Goal: Task Accomplishment & Management: Use online tool/utility

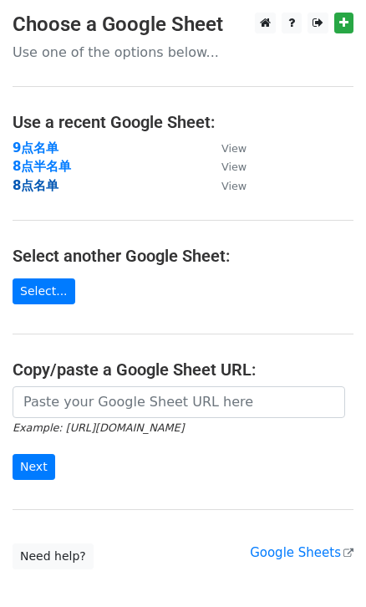
click at [43, 179] on strong "8点名单" at bounding box center [36, 185] width 46 height 15
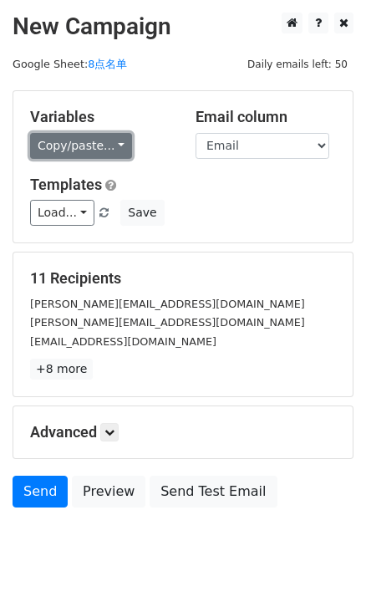
drag, startPoint x: 101, startPoint y: 146, endPoint x: 110, endPoint y: 150, distance: 9.4
click at [102, 146] on link "Copy/paste..." at bounding box center [81, 146] width 102 height 26
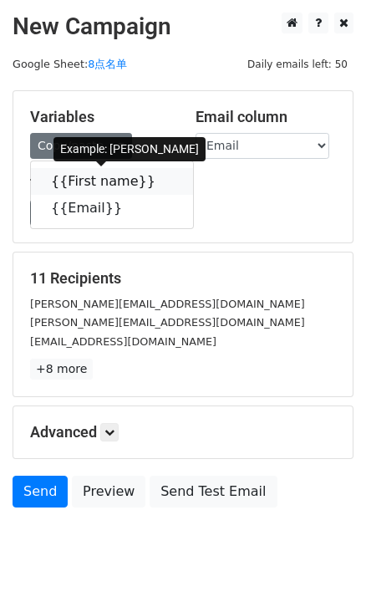
click at [160, 176] on icon at bounding box center [166, 180] width 13 height 13
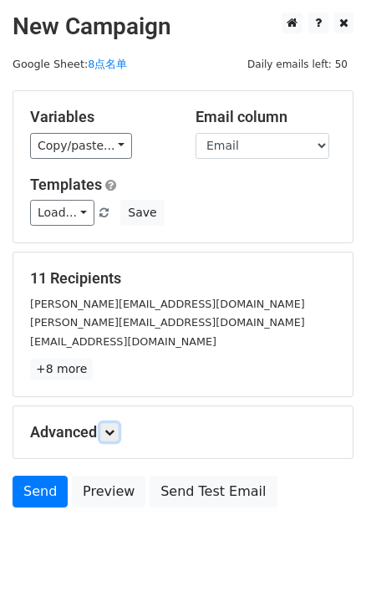
drag, startPoint x: 116, startPoint y: 433, endPoint x: 133, endPoint y: 433, distance: 16.7
click at [115, 433] on icon at bounding box center [110, 432] width 10 height 10
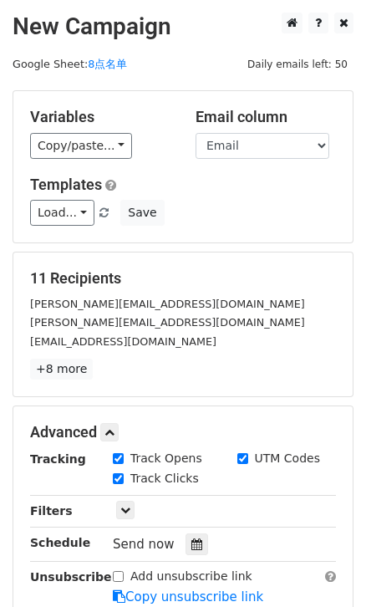
click at [206, 547] on div "Send now" at bounding box center [211, 545] width 197 height 23
click at [198, 545] on icon at bounding box center [197, 545] width 11 height 12
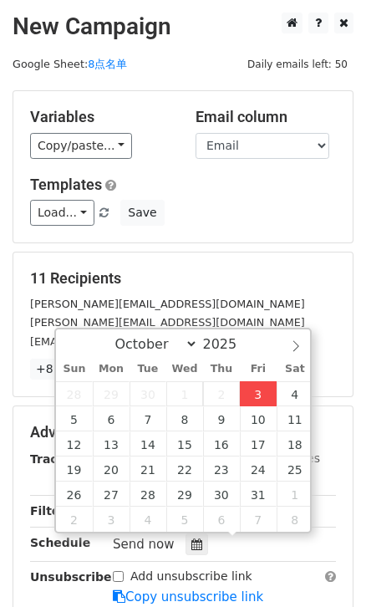
type input "2025-10-03 16:55"
type input "04"
type input "55"
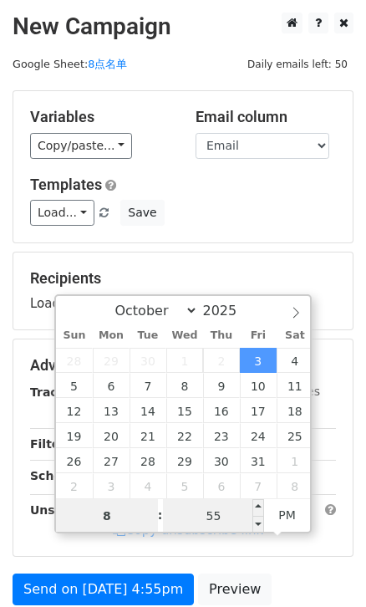
type input "8"
type input "2025-10-03 20:55"
type input "08"
click at [212, 524] on input "55" at bounding box center [214, 515] width 102 height 33
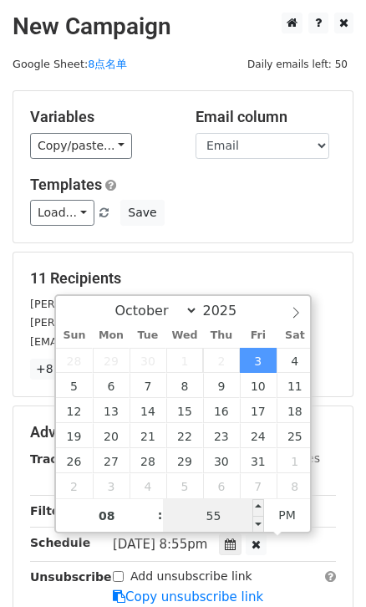
type input "0"
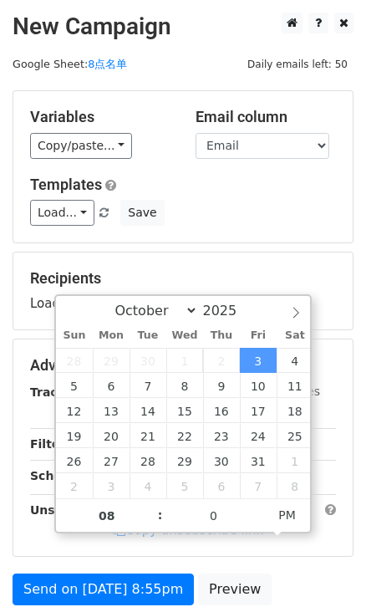
type input "2025-10-03 20:00"
click at [275, 257] on div "Recipients Loading..." at bounding box center [183, 291] width 340 height 77
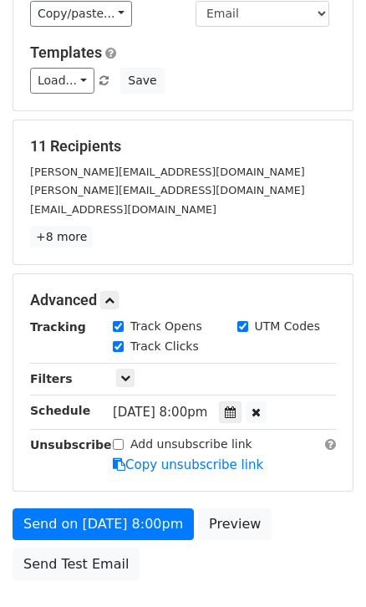
scroll to position [151, 0]
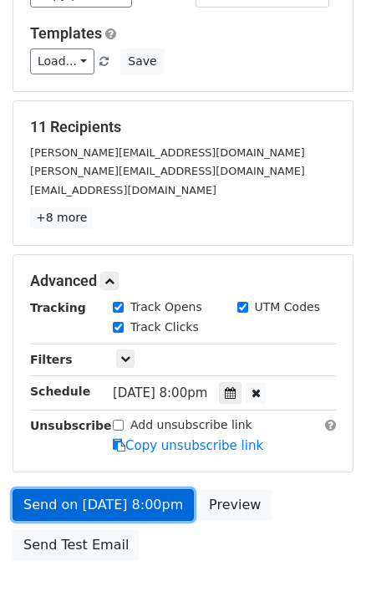
click at [95, 503] on link "Send on Oct 3 at 8:00pm" at bounding box center [104, 505] width 182 height 32
click at [108, 497] on link "Send on Oct 3 at 8:00pm" at bounding box center [104, 505] width 182 height 32
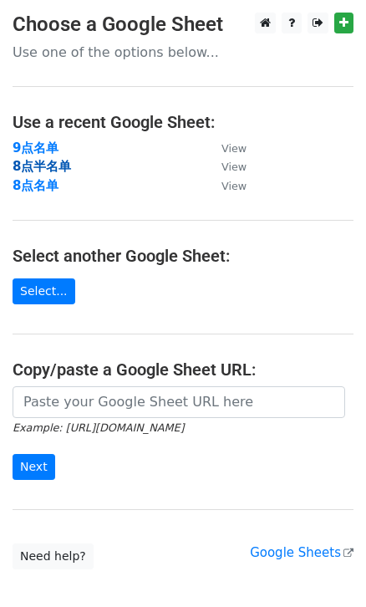
click at [55, 171] on strong "8点半名单" at bounding box center [42, 166] width 59 height 15
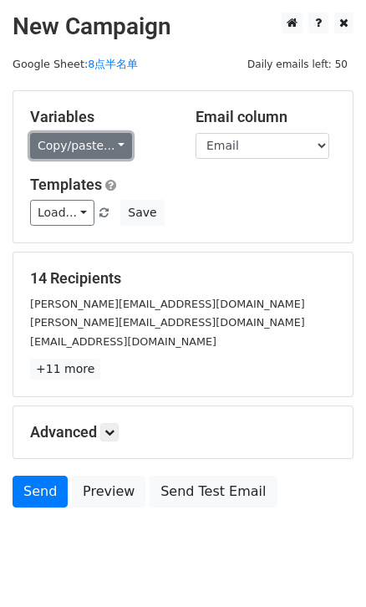
click at [116, 142] on link "Copy/paste..." at bounding box center [81, 146] width 102 height 26
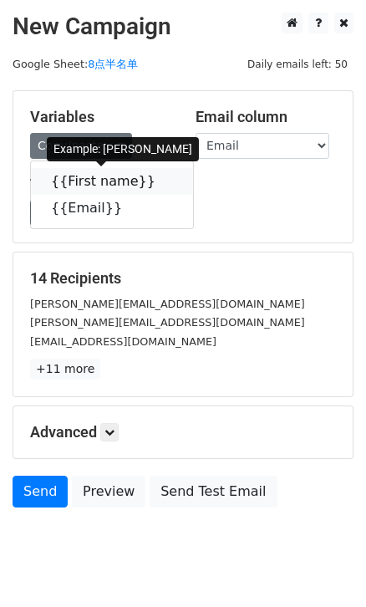
drag, startPoint x: 151, startPoint y: 180, endPoint x: 39, endPoint y: 173, distance: 112.3
click at [160, 180] on icon at bounding box center [166, 180] width 13 height 13
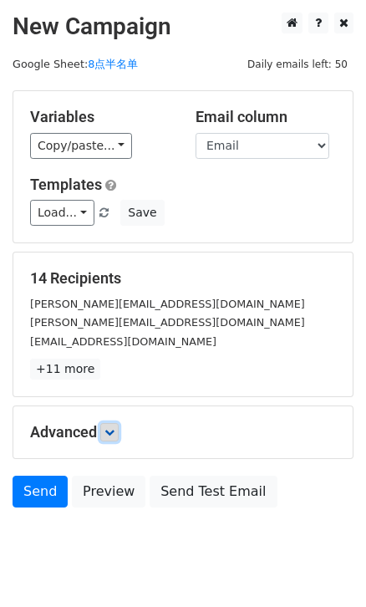
click at [109, 430] on icon at bounding box center [110, 432] width 10 height 10
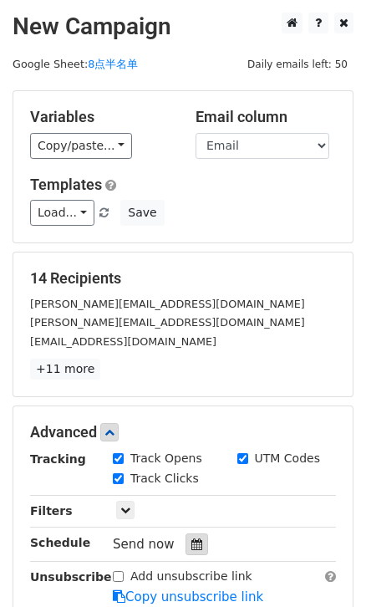
click at [197, 539] on icon at bounding box center [197, 545] width 11 height 12
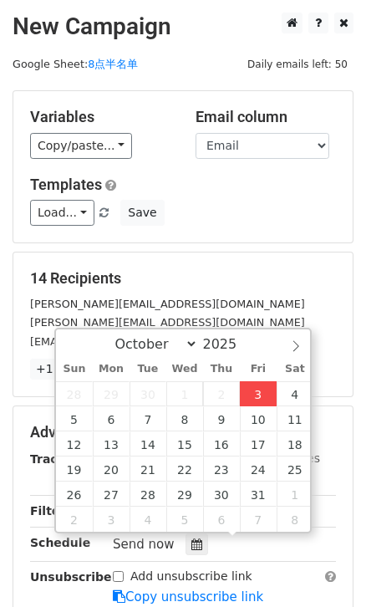
type input "2025-10-03 16:58"
type input "04"
type input "58"
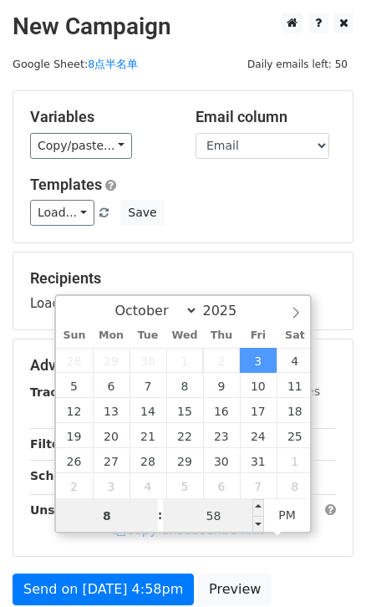
type input "8"
type input "2025-10-03 20:58"
type input "08"
click at [219, 506] on input "58" at bounding box center [214, 515] width 102 height 33
type input "30"
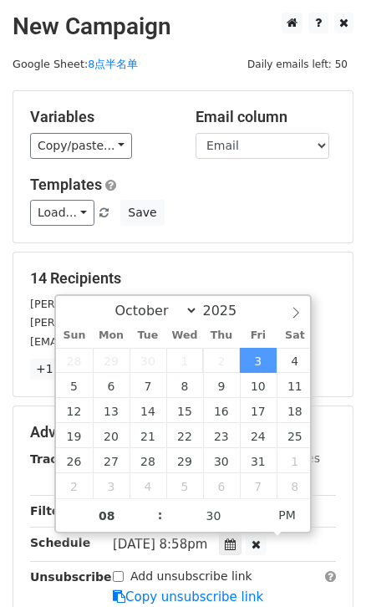
type input "2025-10-03 20:30"
click at [302, 212] on div "Load... No templates saved Save" at bounding box center [183, 213] width 331 height 26
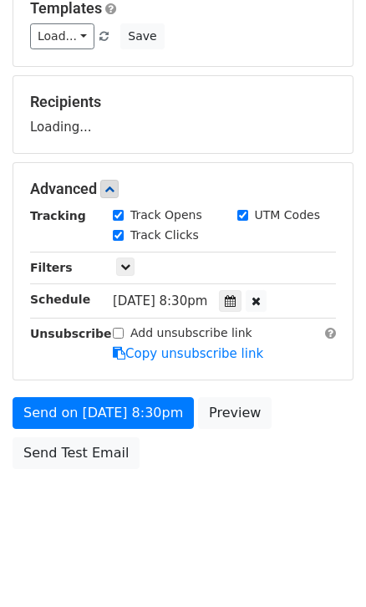
scroll to position [178, 0]
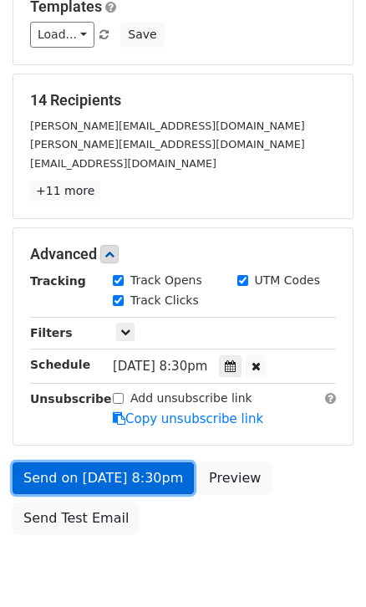
click at [130, 468] on link "Send on Oct 3 at 8:30pm" at bounding box center [104, 479] width 182 height 32
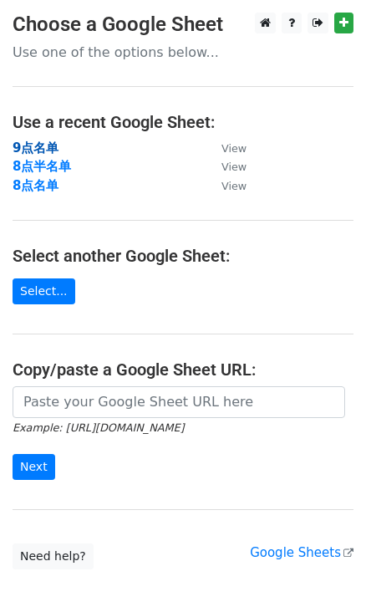
click at [42, 143] on strong "9点名单" at bounding box center [36, 148] width 46 height 15
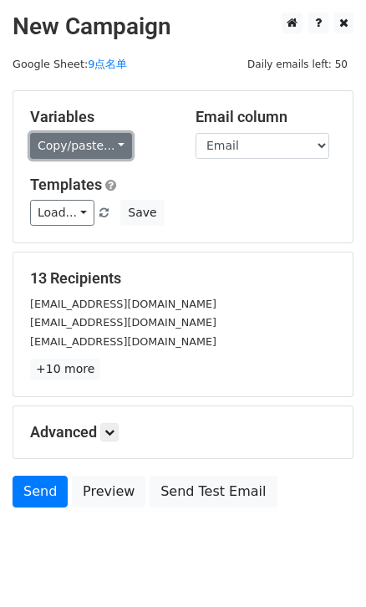
click at [112, 149] on link "Copy/paste..." at bounding box center [81, 146] width 102 height 26
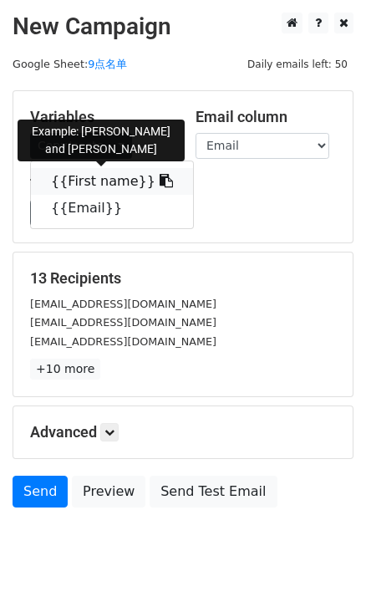
click at [156, 174] on span at bounding box center [165, 181] width 18 height 16
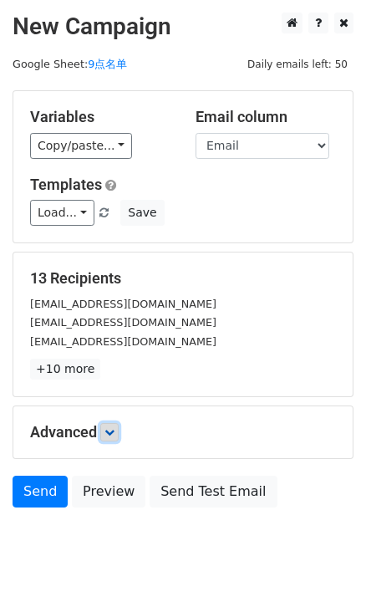
click at [109, 423] on link at bounding box center [109, 432] width 18 height 18
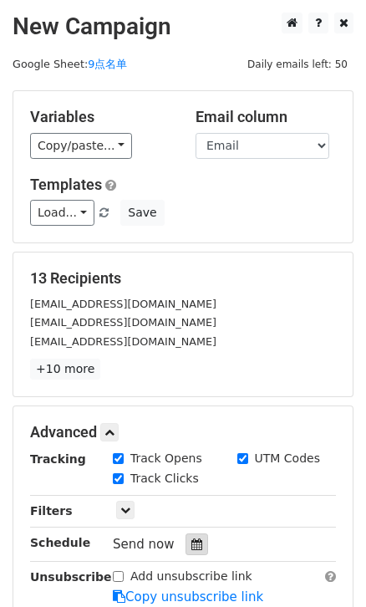
click at [200, 534] on div at bounding box center [197, 545] width 23 height 22
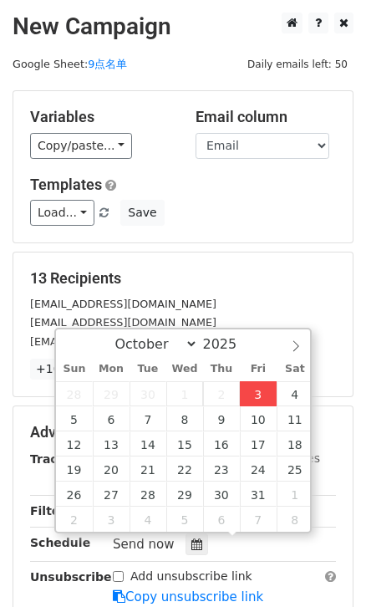
type input "2025-10-03 17:00"
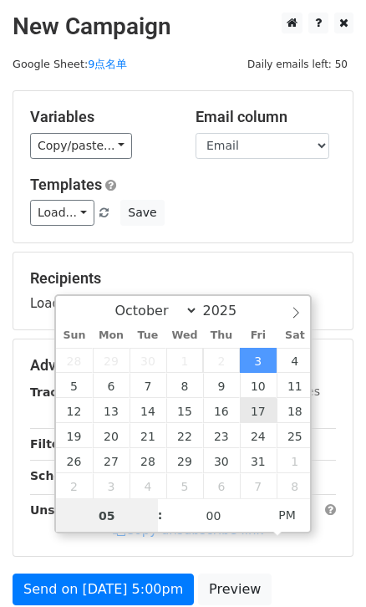
type input "8"
type input "9"
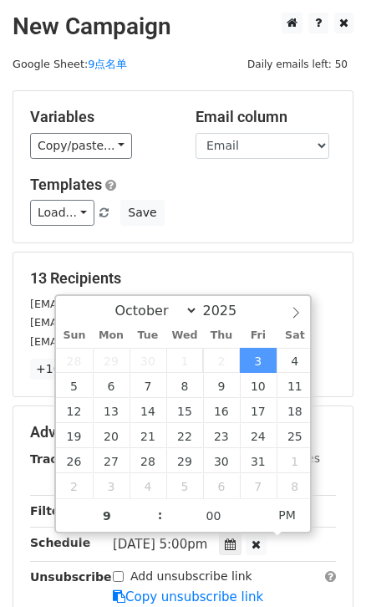
type input "2025-10-03 21:00"
click at [240, 164] on div "Variables Copy/paste... {{First name}} {{Email}} Email column First name Email …" at bounding box center [183, 166] width 340 height 151
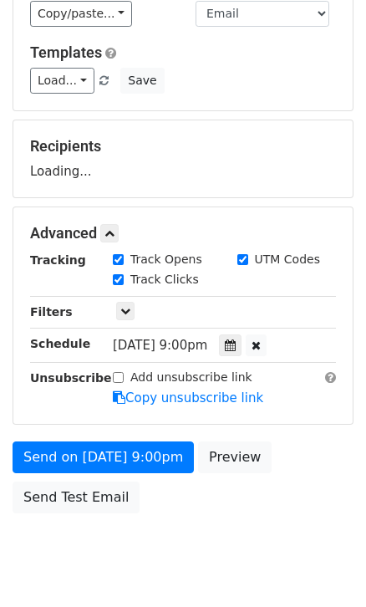
scroll to position [178, 0]
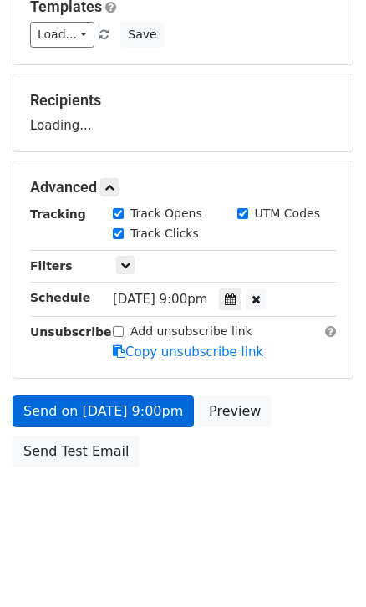
click at [167, 340] on label "Add unsubscribe link" at bounding box center [191, 332] width 122 height 18
click at [124, 337] on input "Add unsubscribe link" at bounding box center [118, 331] width 11 height 11
checkbox input "true"
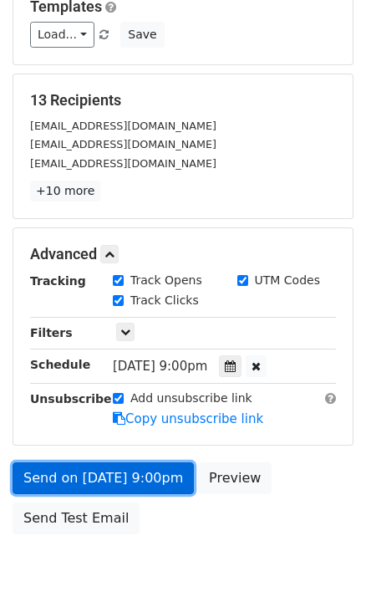
click at [151, 487] on link "Send on Oct 3 at 9:00pm" at bounding box center [104, 479] width 182 height 32
click at [125, 474] on link "Send on Oct 3 at 9:00pm" at bounding box center [104, 479] width 182 height 32
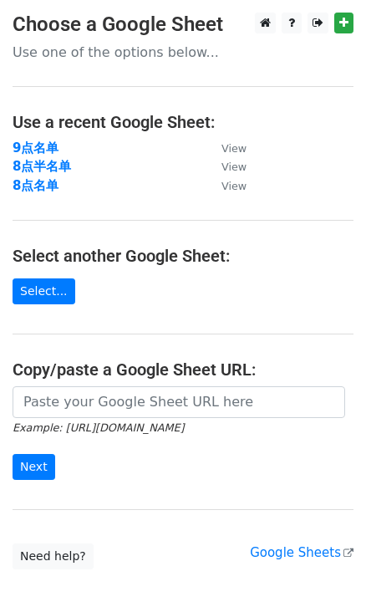
click at [51, 176] on td "8点名单" at bounding box center [109, 185] width 192 height 19
click at [52, 182] on strong "8点名单" at bounding box center [36, 185] width 46 height 15
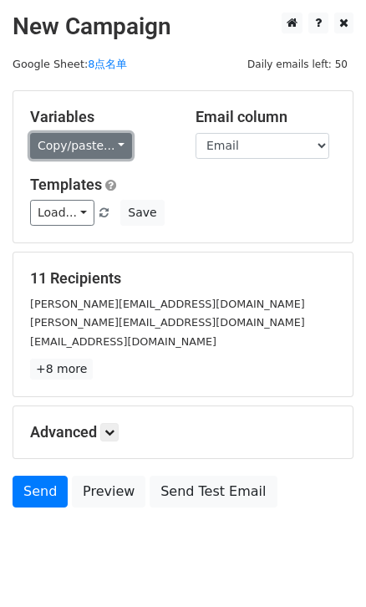
click at [118, 148] on link "Copy/paste..." at bounding box center [81, 146] width 102 height 26
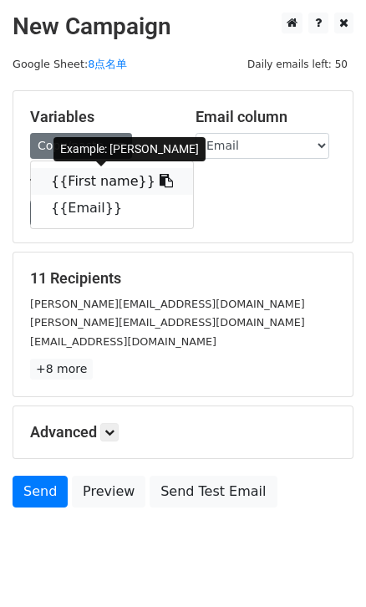
click at [156, 179] on link "{{First name}}" at bounding box center [112, 181] width 162 height 27
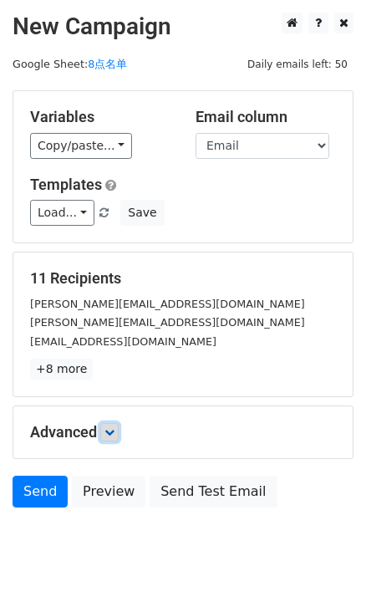
click at [108, 428] on icon at bounding box center [110, 432] width 10 height 10
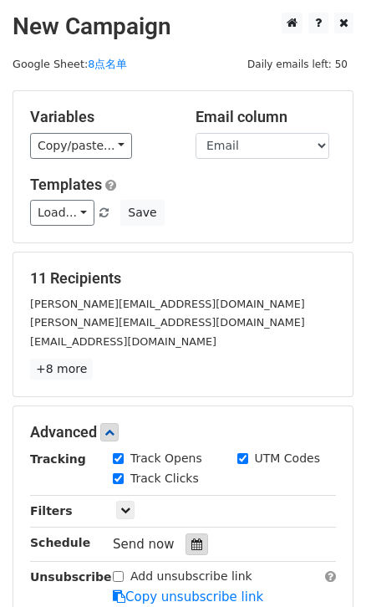
click at [186, 534] on div at bounding box center [197, 545] width 23 height 22
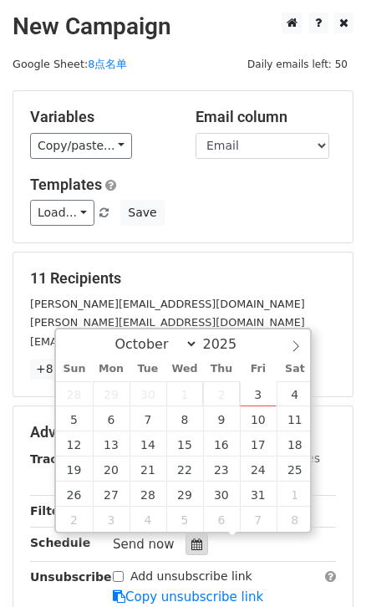
click at [192, 539] on icon at bounding box center [197, 545] width 11 height 12
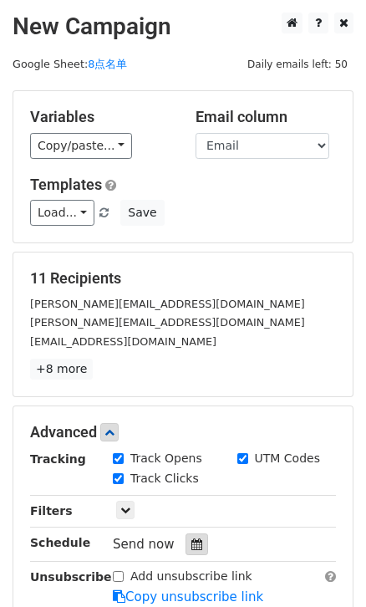
click at [192, 539] on icon at bounding box center [197, 545] width 11 height 12
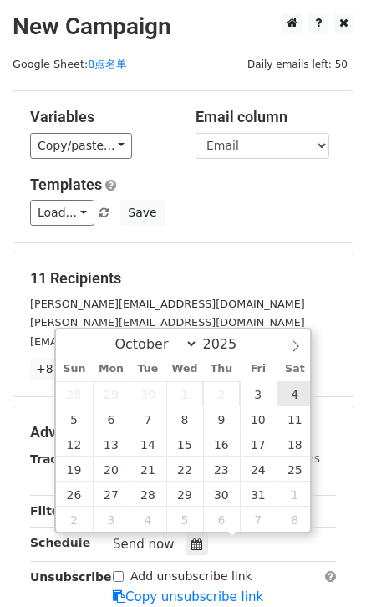
type input "[DATE] 12:00"
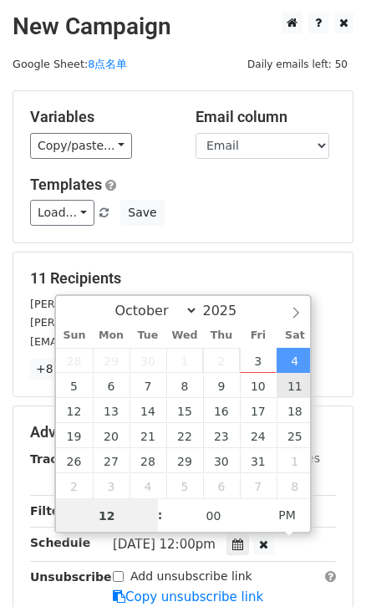
type input "9"
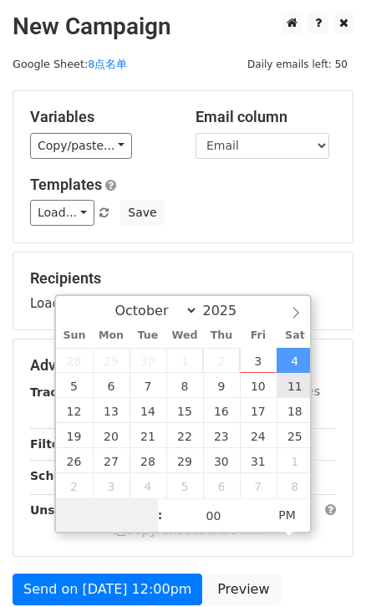
type input "8"
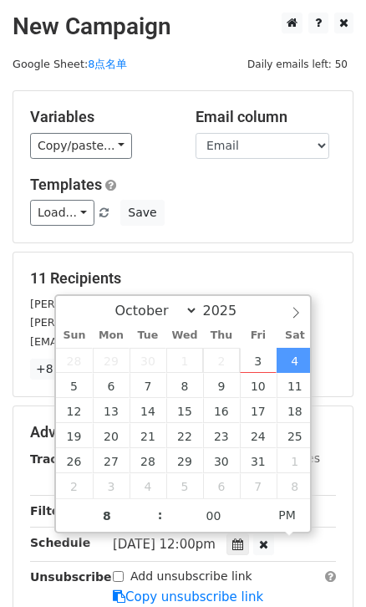
type input "[DATE] 20:00"
click at [301, 231] on div "Variables Copy/paste... {{First name}} {{Email}} Email column First name Email …" at bounding box center [183, 166] width 340 height 151
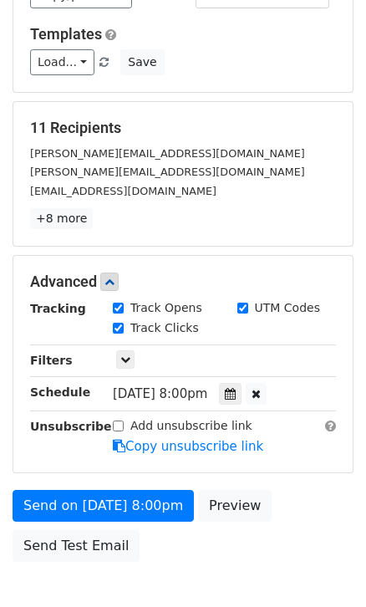
scroll to position [151, 0]
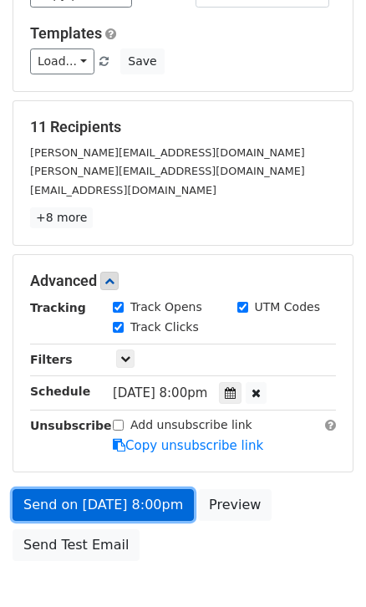
click at [165, 501] on link "Send on [DATE] 8:00pm" at bounding box center [104, 505] width 182 height 32
click at [159, 510] on link "Send on [DATE] 8:00pm" at bounding box center [104, 505] width 182 height 32
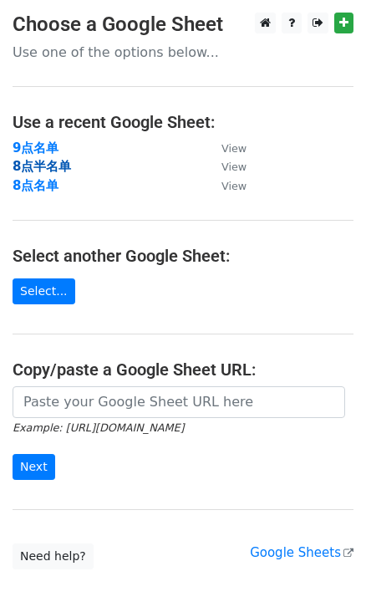
click at [43, 166] on strong "8点半名单" at bounding box center [42, 166] width 59 height 15
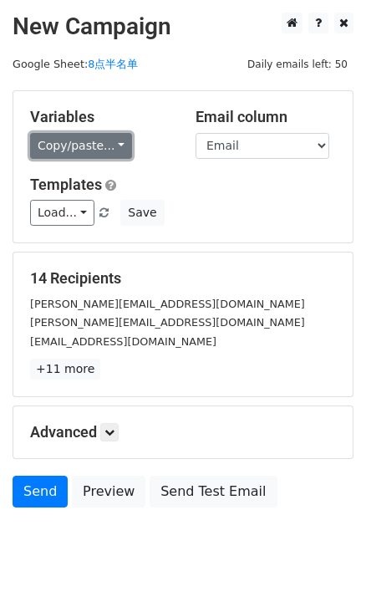
click at [118, 146] on link "Copy/paste..." at bounding box center [81, 146] width 102 height 26
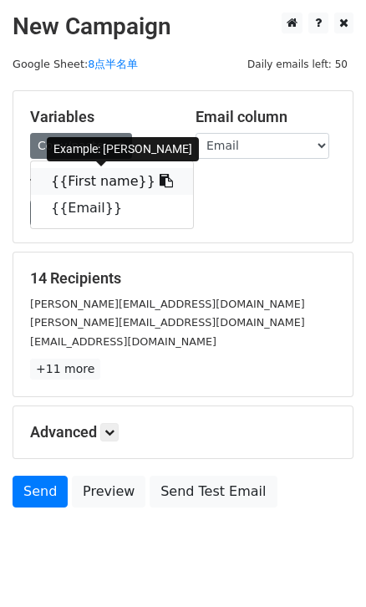
click at [160, 177] on icon at bounding box center [166, 180] width 13 height 13
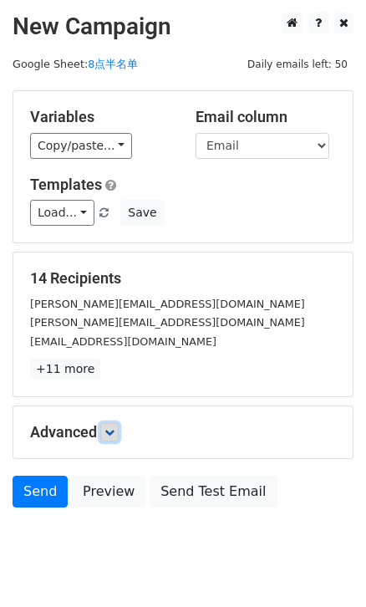
click at [115, 425] on link at bounding box center [109, 432] width 18 height 18
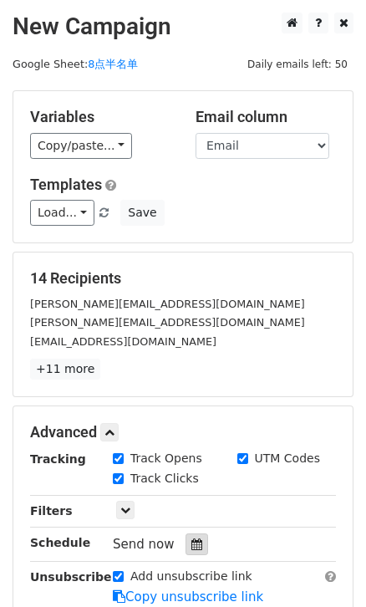
click at [194, 539] on icon at bounding box center [197, 545] width 11 height 12
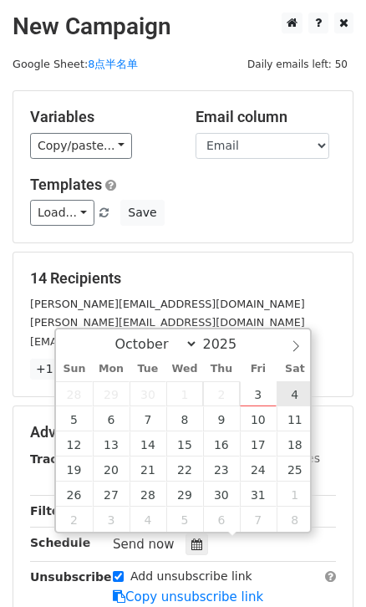
type input "[DATE] 12:00"
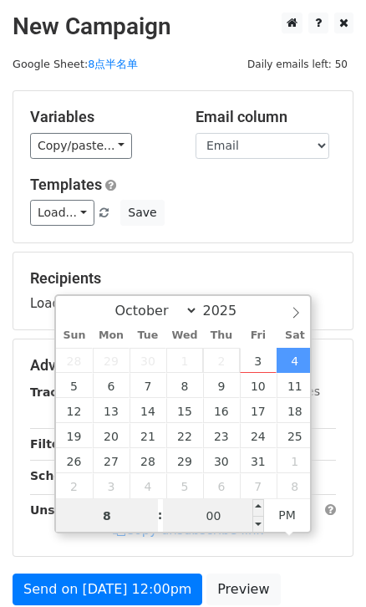
type input "8"
type input "[DATE] 20:00"
type input "08"
click at [222, 521] on input "00" at bounding box center [214, 515] width 102 height 33
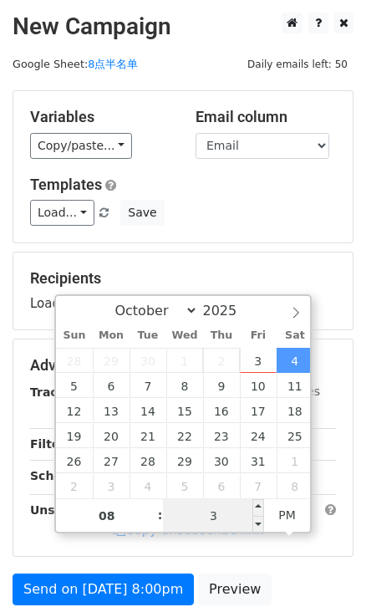
type input "30"
type input "2025-10-04 20:30"
click at [268, 259] on div "Recipients Loading..." at bounding box center [183, 291] width 340 height 77
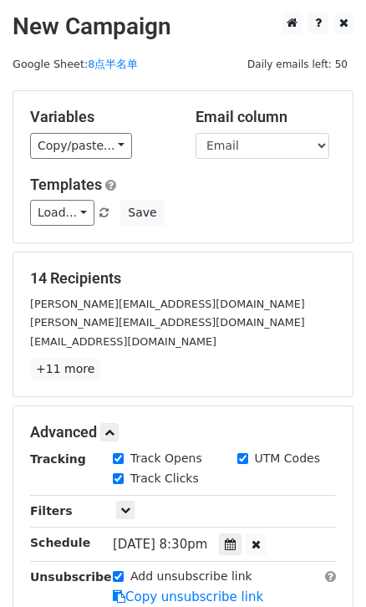
scroll to position [75, 0]
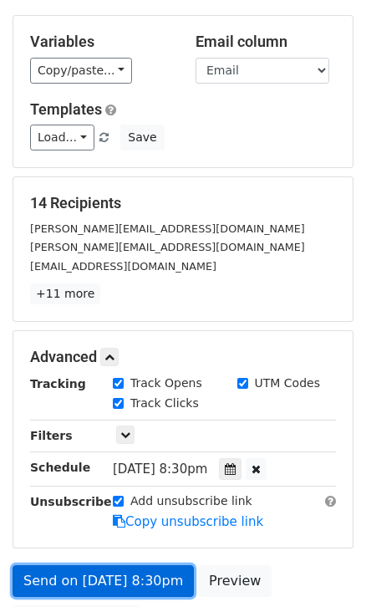
click at [140, 582] on link "Send on Oct 4 at 8:30pm" at bounding box center [104, 581] width 182 height 32
click at [98, 582] on link "Send on Oct 4 at 8:30pm" at bounding box center [104, 581] width 182 height 32
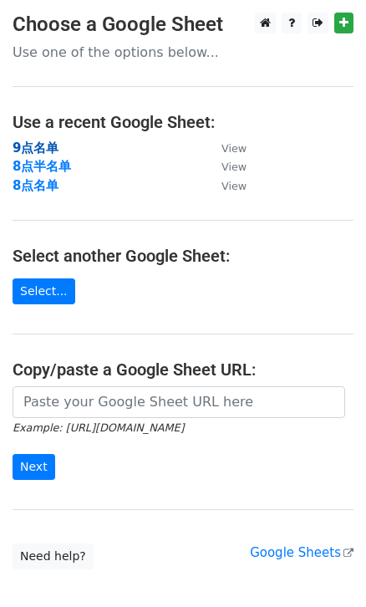
click at [48, 144] on strong "9点名单" at bounding box center [36, 148] width 46 height 15
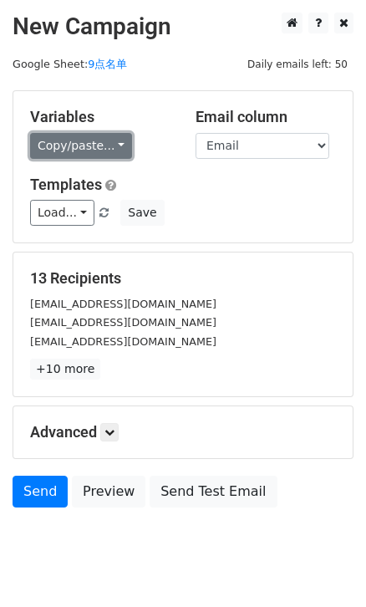
click at [116, 141] on link "Copy/paste..." at bounding box center [81, 146] width 102 height 26
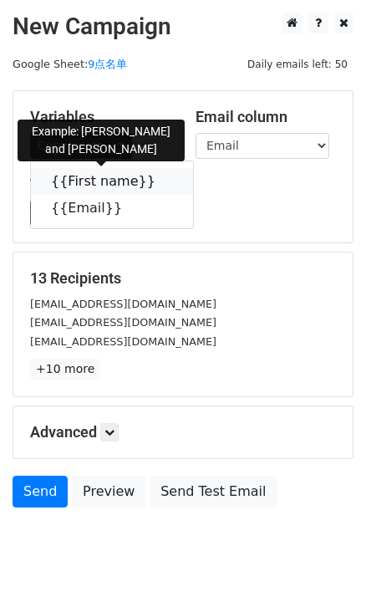
click at [160, 176] on icon at bounding box center [166, 180] width 13 height 13
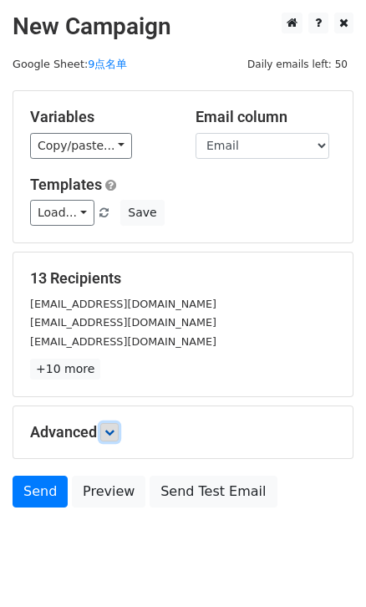
click at [119, 426] on link at bounding box center [109, 432] width 18 height 18
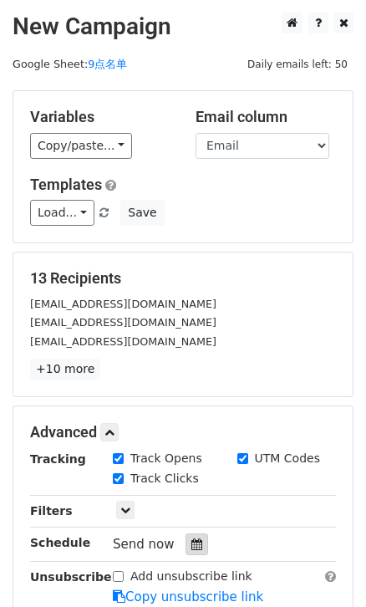
click at [197, 553] on div at bounding box center [197, 545] width 23 height 22
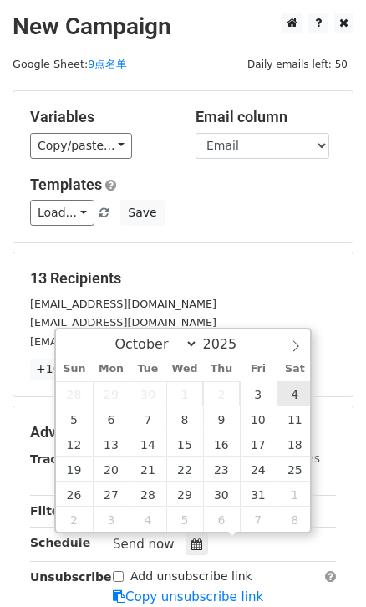
type input "2025-10-04 12:00"
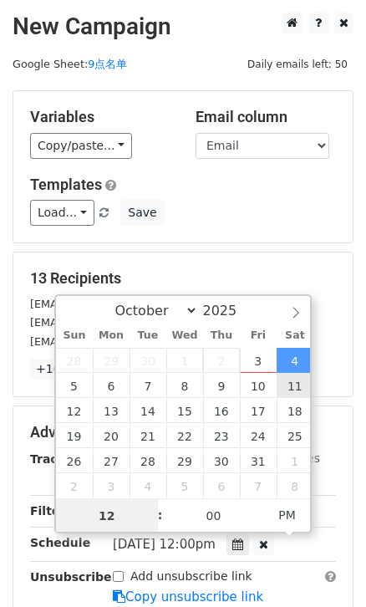
type input "9"
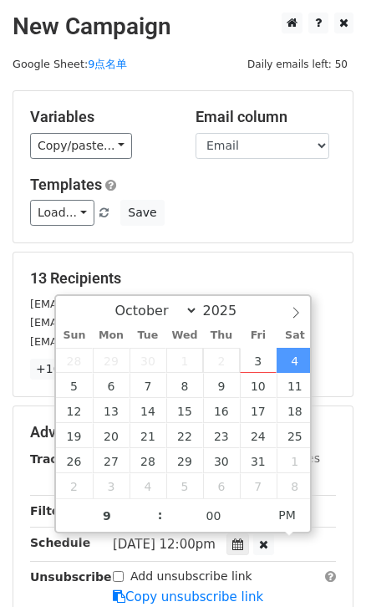
type input "2025-10-04 21:00"
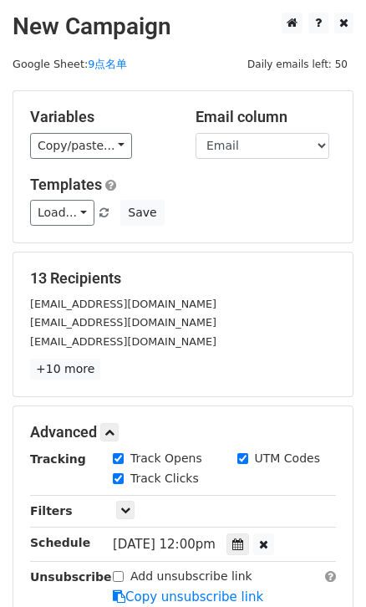
click at [301, 205] on div "Load... No templates saved Save" at bounding box center [183, 213] width 331 height 26
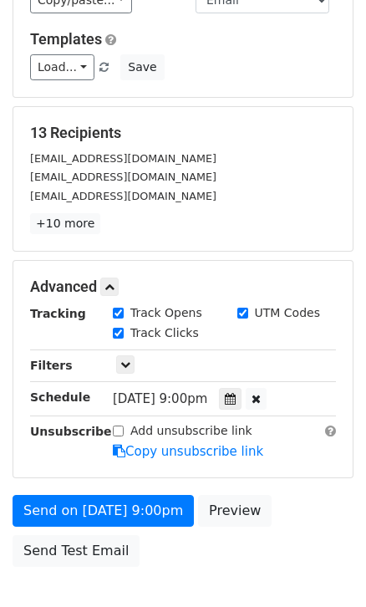
scroll to position [151, 0]
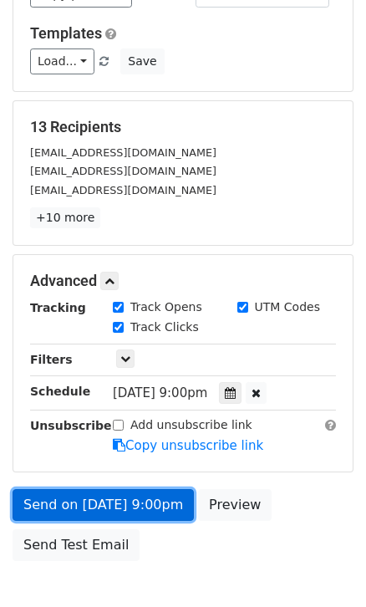
click at [139, 502] on link "Send on Oct 4 at 9:00pm" at bounding box center [104, 505] width 182 height 32
click at [146, 500] on link "Send on Oct 4 at 9:00pm" at bounding box center [104, 505] width 182 height 32
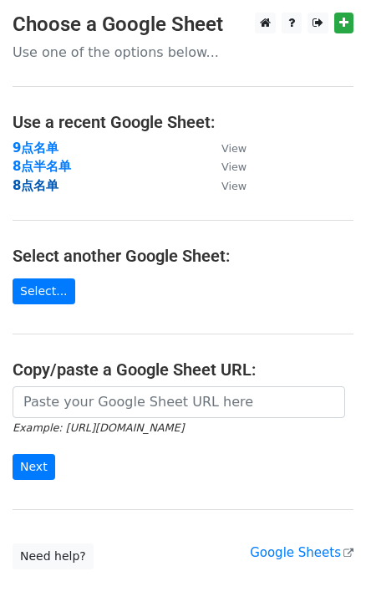
click at [31, 187] on strong "8点名单" at bounding box center [36, 185] width 46 height 15
click at [31, 186] on strong "8点名单" at bounding box center [36, 185] width 46 height 15
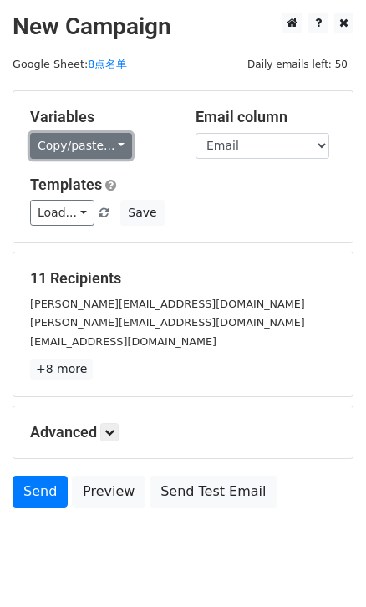
click at [109, 139] on link "Copy/paste..." at bounding box center [81, 146] width 102 height 26
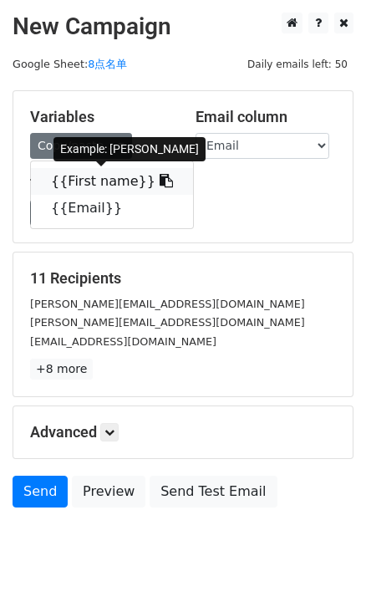
click at [160, 178] on icon at bounding box center [166, 180] width 13 height 13
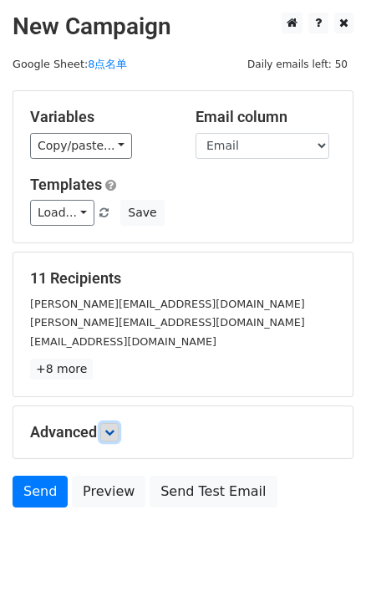
click at [115, 429] on icon at bounding box center [110, 432] width 10 height 10
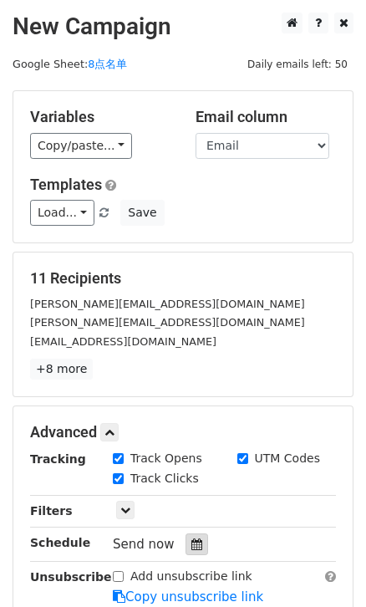
click at [194, 539] on icon at bounding box center [197, 545] width 11 height 12
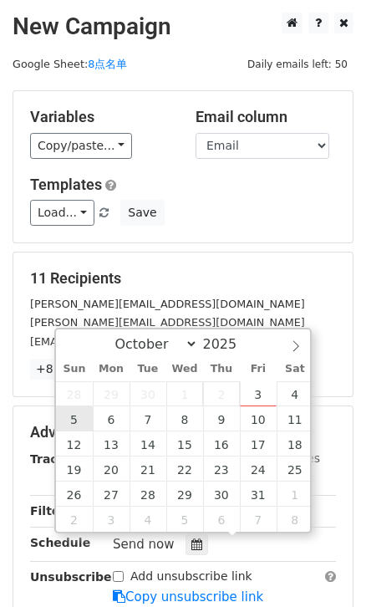
type input "2025-10-05 12:00"
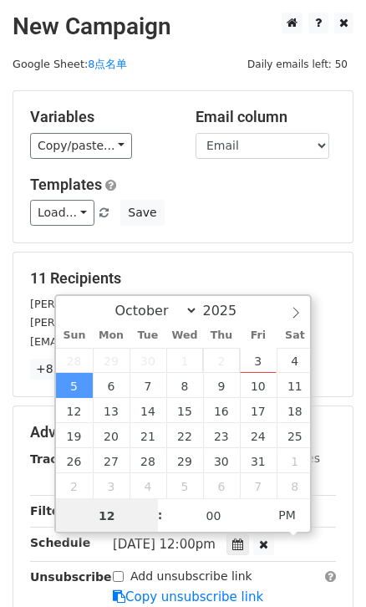
type input "8"
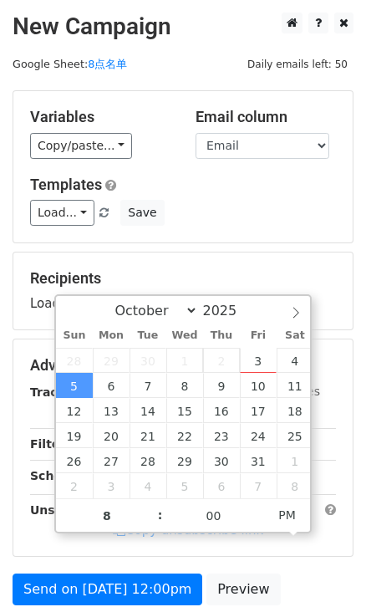
type input "2025-10-05 20:00"
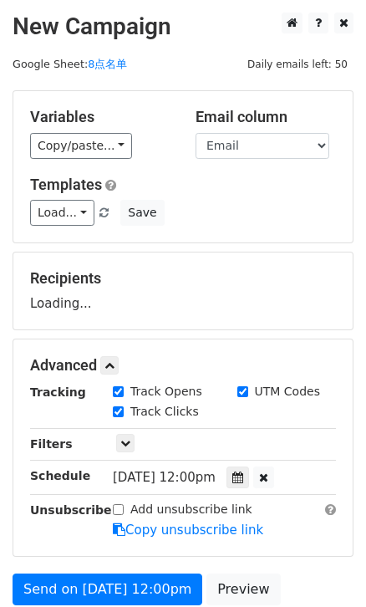
click at [303, 207] on div "Load... No templates saved Save" at bounding box center [183, 213] width 331 height 26
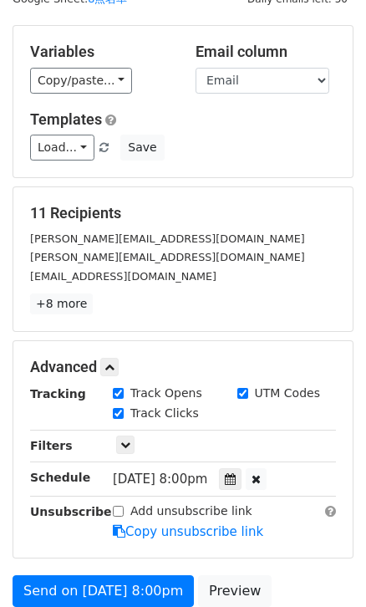
scroll to position [178, 0]
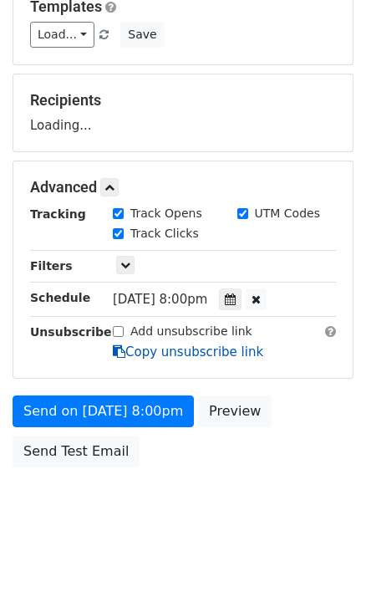
click at [156, 360] on link "Copy unsubscribe link" at bounding box center [188, 352] width 151 height 15
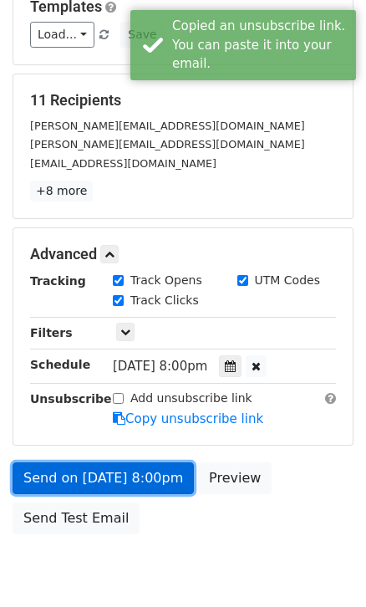
click at [161, 477] on link "Send on Oct 5 at 8:00pm" at bounding box center [104, 479] width 182 height 32
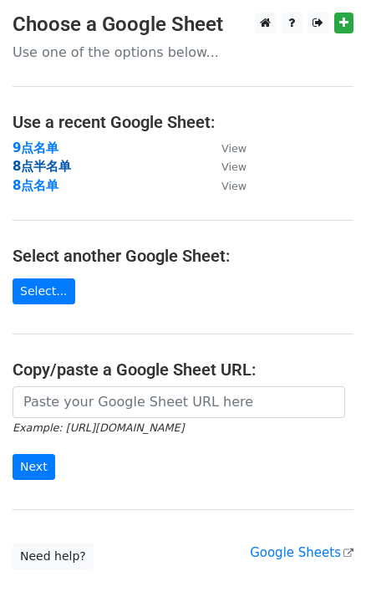
click at [55, 168] on strong "8点半名单" at bounding box center [42, 166] width 59 height 15
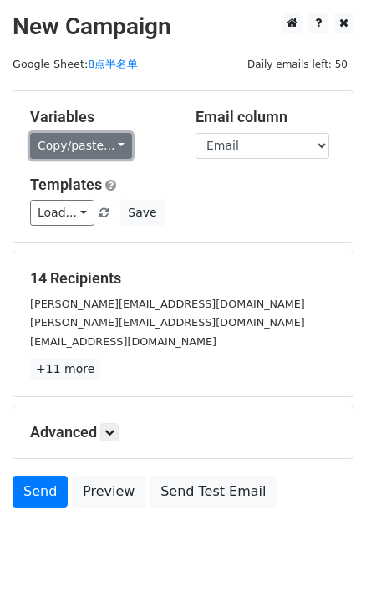
click at [97, 146] on link "Copy/paste..." at bounding box center [81, 146] width 102 height 26
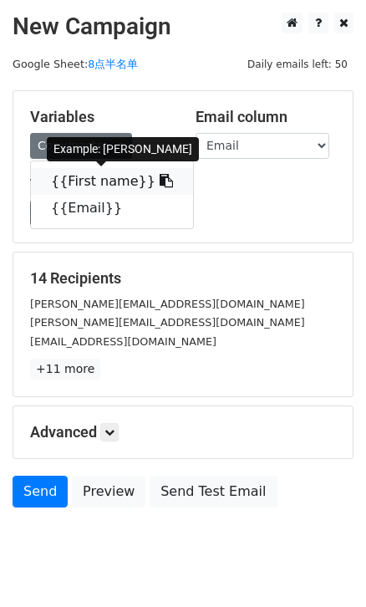
click at [160, 183] on icon at bounding box center [166, 180] width 13 height 13
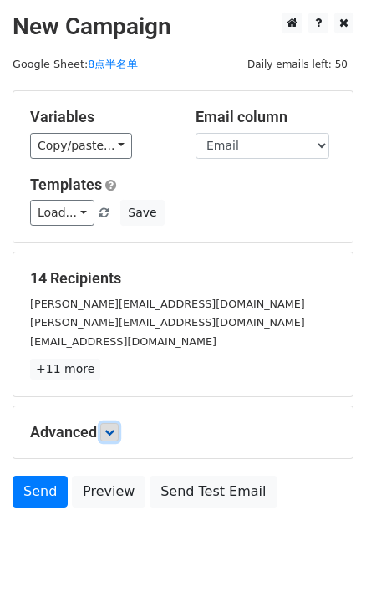
click at [108, 437] on link at bounding box center [109, 432] width 18 height 18
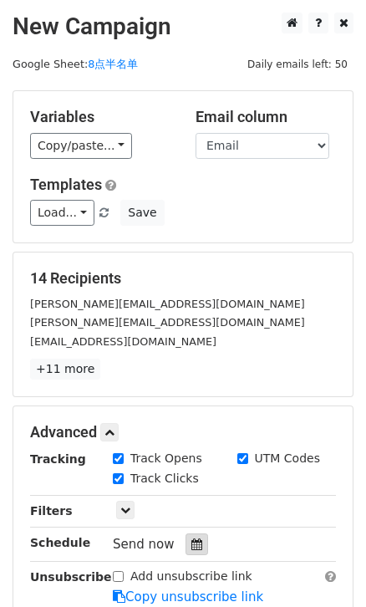
click at [192, 544] on icon at bounding box center [197, 545] width 11 height 12
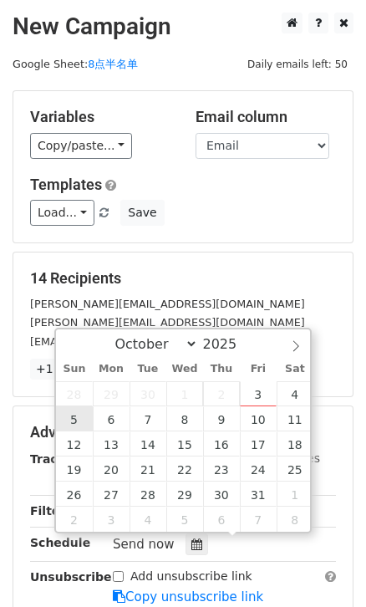
type input "2025-10-05 12:00"
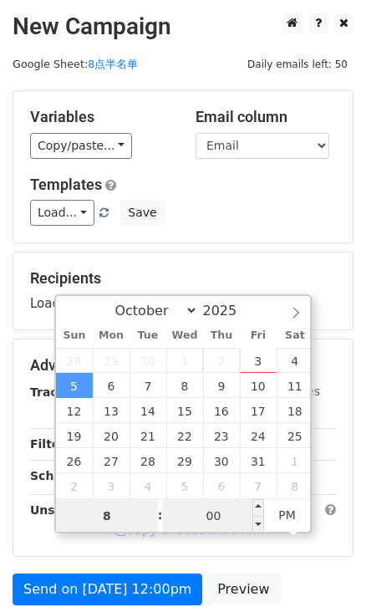
type input "8"
type input "2025-10-05 20:00"
type input "08"
click at [218, 513] on input "00" at bounding box center [214, 515] width 102 height 33
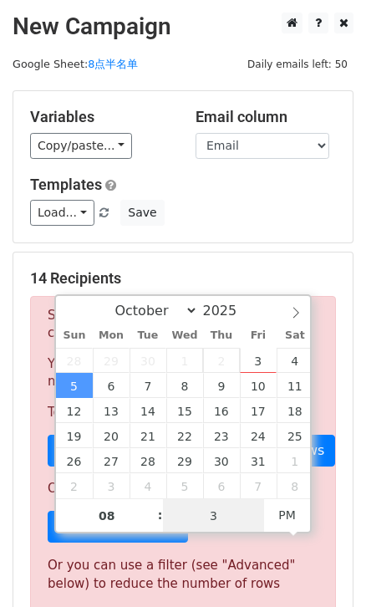
type input "30"
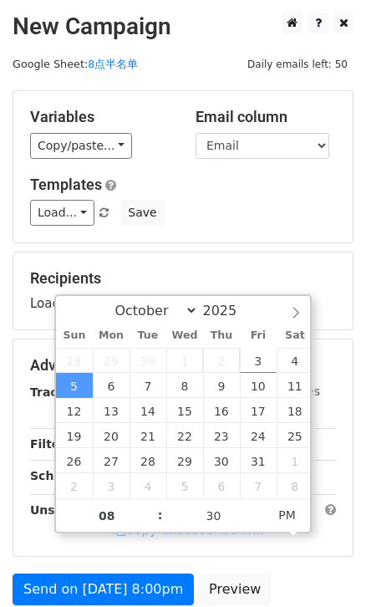
type input "2025-10-05 20:30"
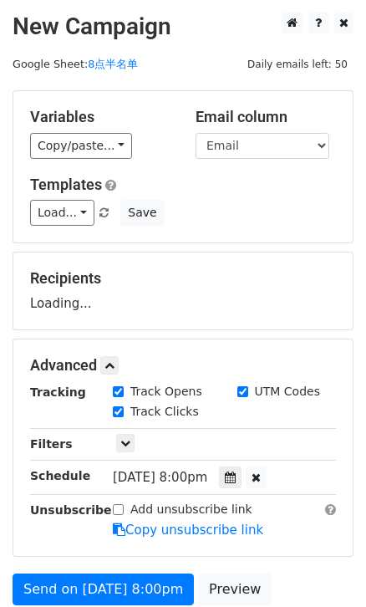
click at [280, 228] on div "Variables Copy/paste... {{First name}} {{Email}} Email column First name Email …" at bounding box center [183, 166] width 340 height 151
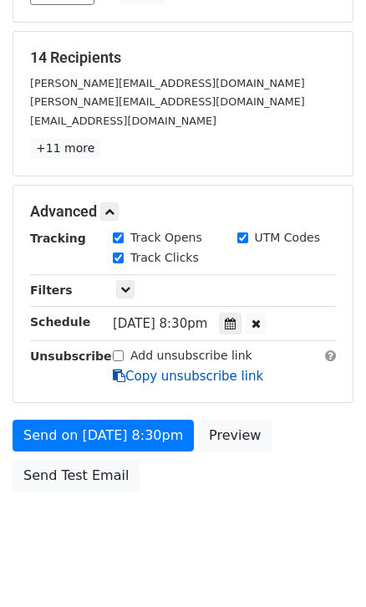
scroll to position [228, 0]
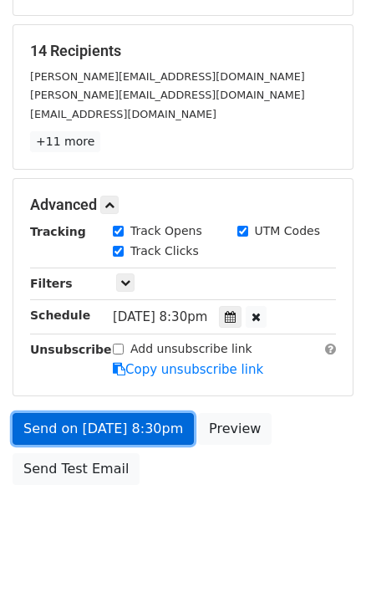
click at [152, 426] on link "Send on Oct 5 at 8:30pm" at bounding box center [104, 429] width 182 height 32
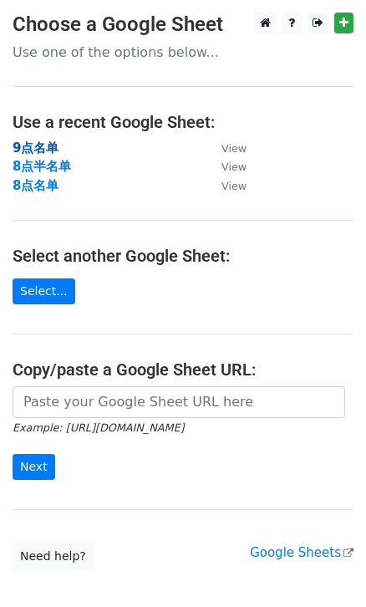
click at [39, 141] on strong "9点名单" at bounding box center [36, 148] width 46 height 15
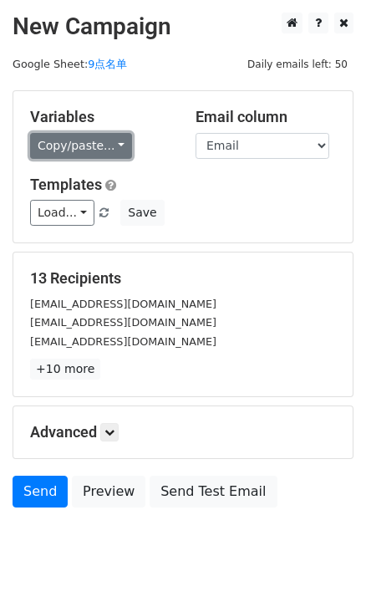
click at [120, 148] on link "Copy/paste..." at bounding box center [81, 146] width 102 height 26
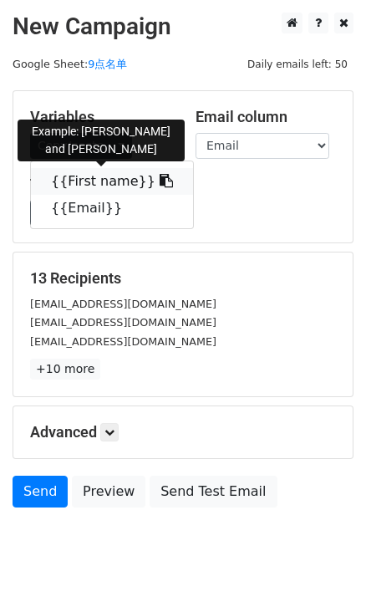
click at [156, 174] on span at bounding box center [165, 181] width 18 height 16
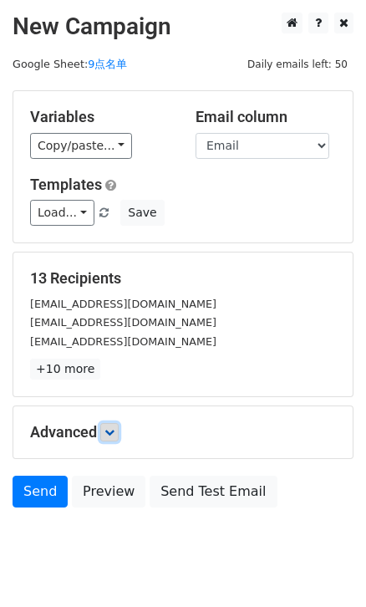
click at [110, 425] on link at bounding box center [109, 432] width 18 height 18
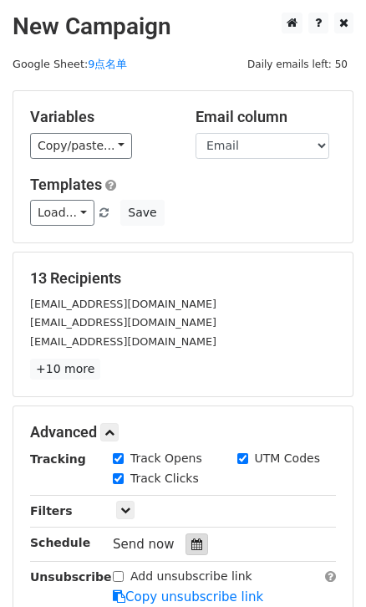
click at [199, 541] on icon at bounding box center [197, 545] width 11 height 12
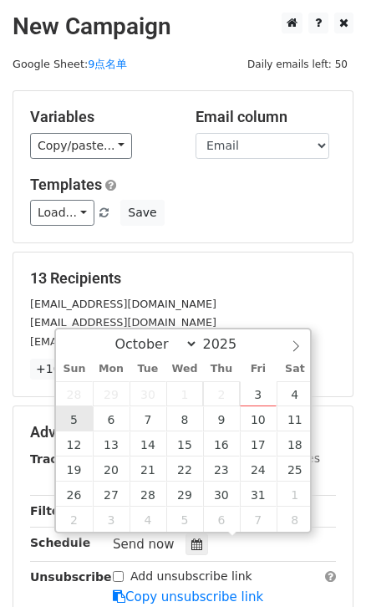
type input "[DATE] 12:00"
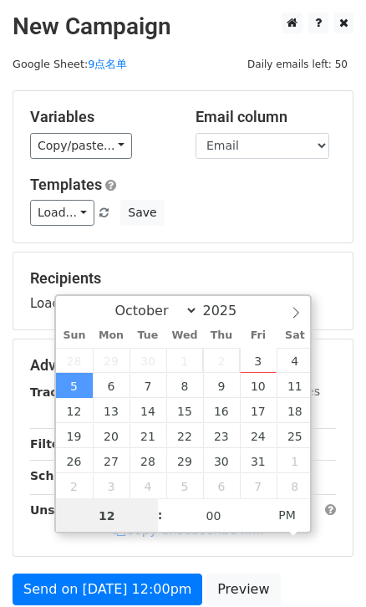
type input "9"
type input "2025-10-05 21:00"
click at [264, 236] on div "Variables Copy/paste... {{First name}} {{Email}} Email column First name Email …" at bounding box center [183, 166] width 340 height 151
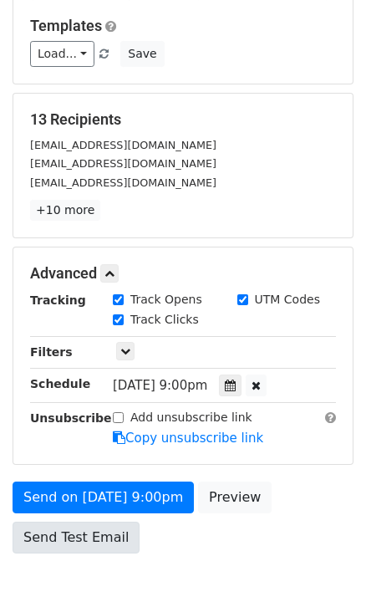
scroll to position [245, 0]
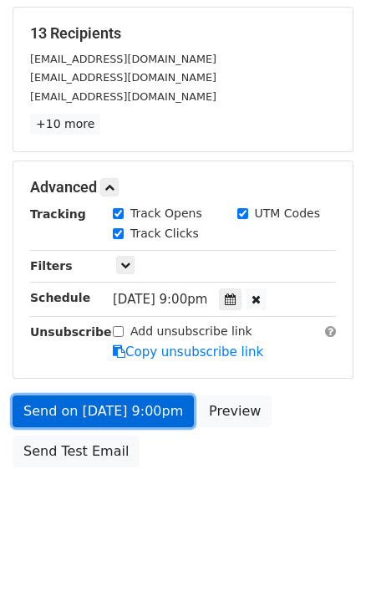
click at [136, 414] on link "Send on Oct 5 at 9:00pm" at bounding box center [104, 412] width 182 height 32
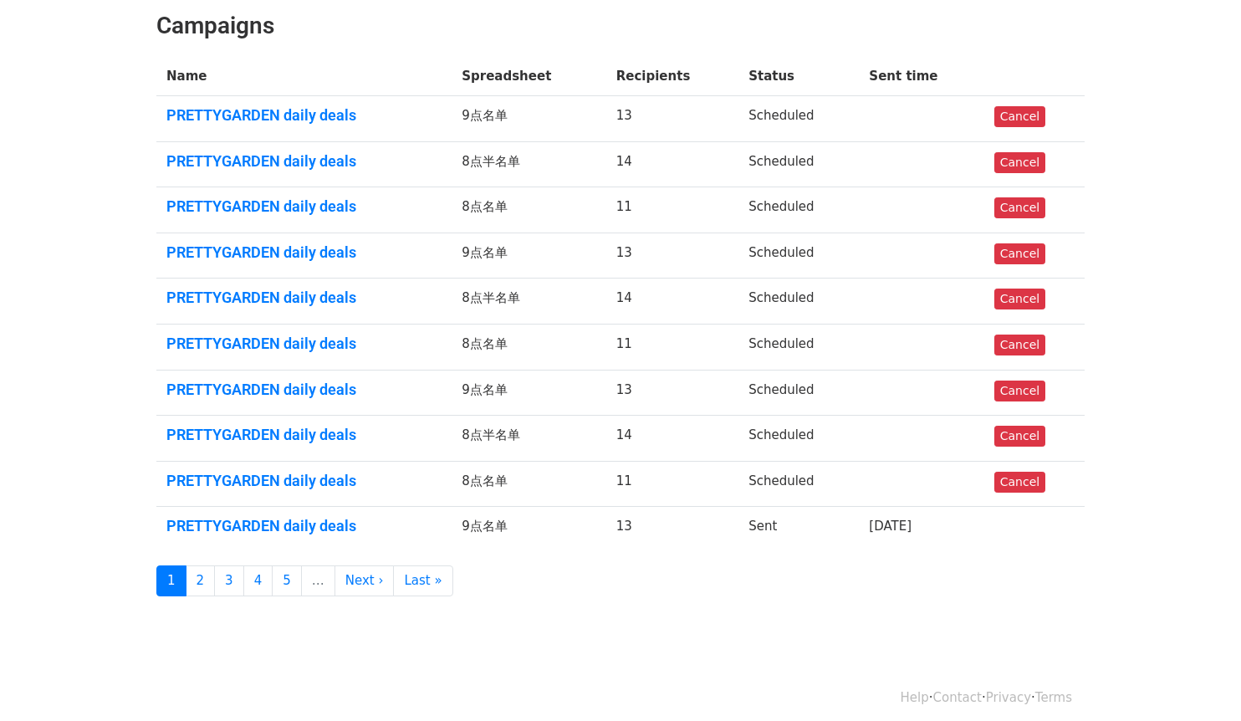
scroll to position [251, 0]
